Goal: Find contact information

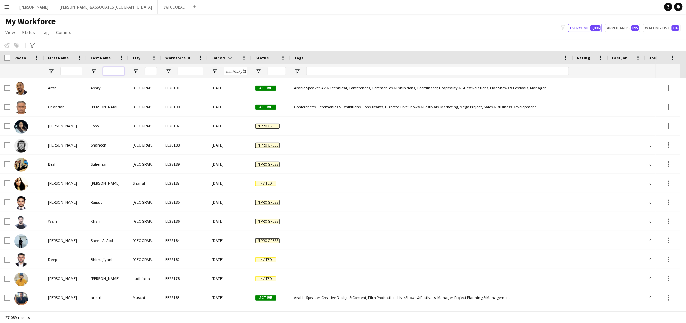
click at [119, 70] on input "Last Name Filter Input" at bounding box center [113, 71] width 21 height 8
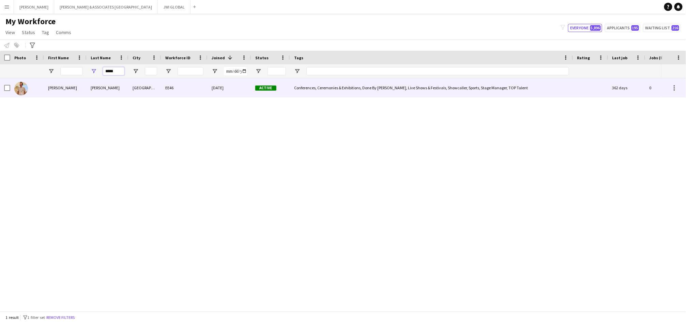
type input "*****"
click at [163, 88] on div "EE46" at bounding box center [184, 87] width 46 height 19
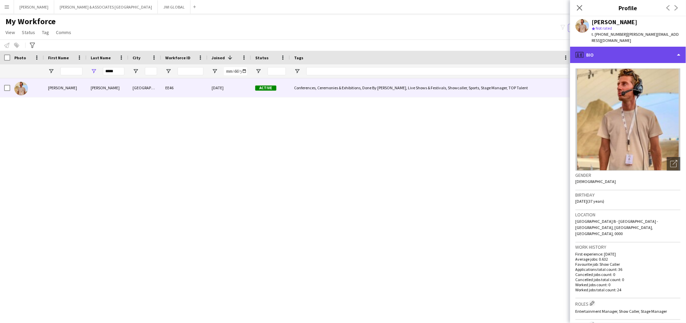
click at [639, 53] on div "profile Bio" at bounding box center [628, 55] width 116 height 16
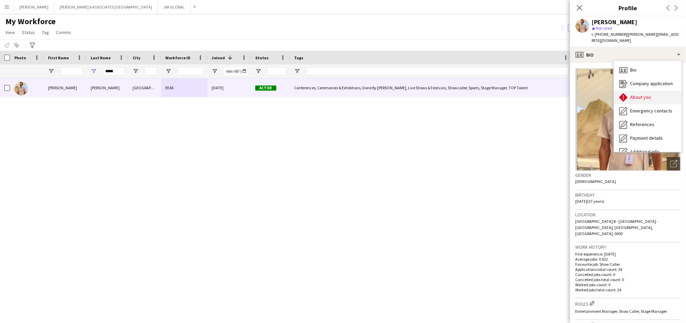
click at [633, 94] on span "About you" at bounding box center [641, 97] width 21 height 6
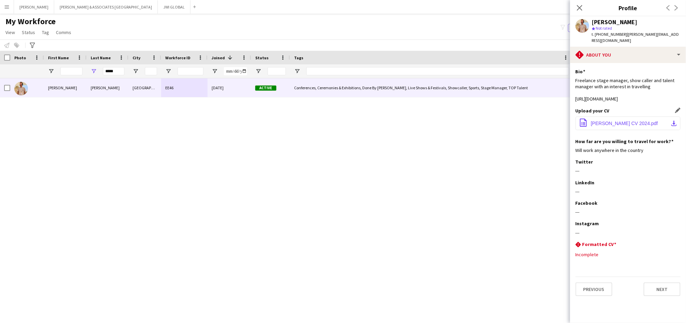
click at [602, 121] on span "[PERSON_NAME] CV 2024.pdf" at bounding box center [624, 123] width 67 height 5
drag, startPoint x: 621, startPoint y: 34, endPoint x: 612, endPoint y: 35, distance: 8.7
click at [611, 35] on span "t. [PHONE_NUMBER]" at bounding box center [609, 34] width 35 height 5
drag, startPoint x: 622, startPoint y: 34, endPoint x: 596, endPoint y: 36, distance: 26.6
click at [596, 36] on span "t. [PHONE_NUMBER]" at bounding box center [609, 34] width 35 height 5
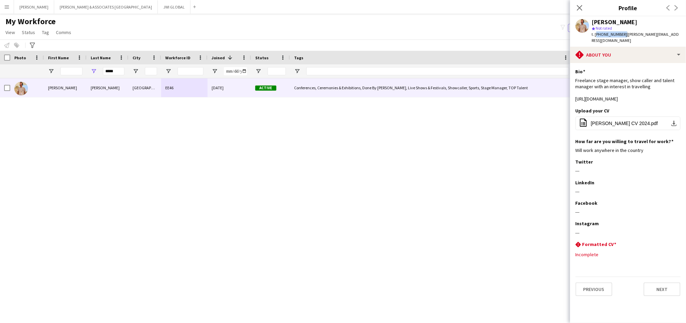
copy span "[PHONE_NUMBER]"
